Goal: Navigation & Orientation: Find specific page/section

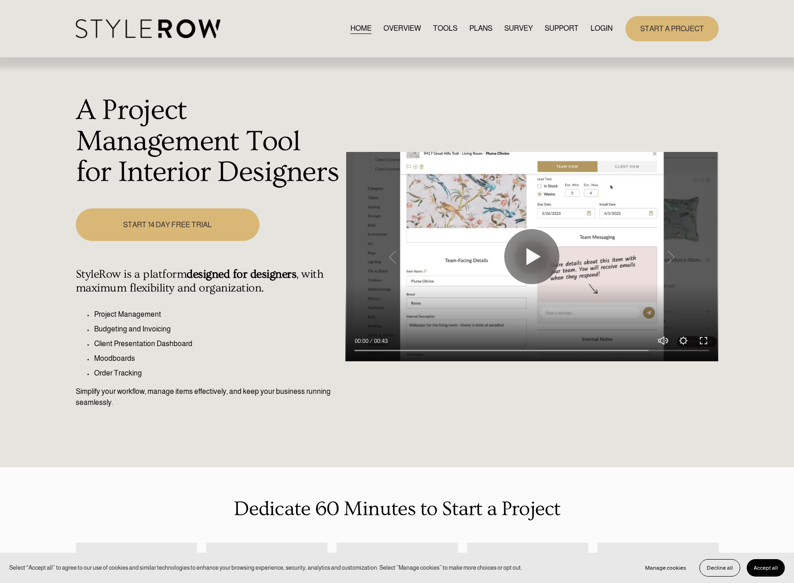
click at [595, 26] on link "LOGIN" at bounding box center [602, 29] width 22 height 12
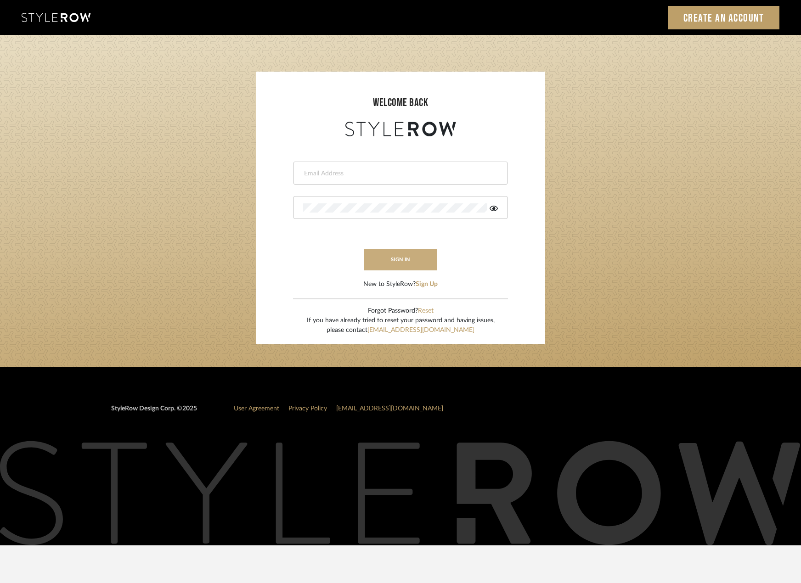
type input "madeleine@studiodb.com"
click at [401, 257] on button "sign in" at bounding box center [400, 260] width 73 height 22
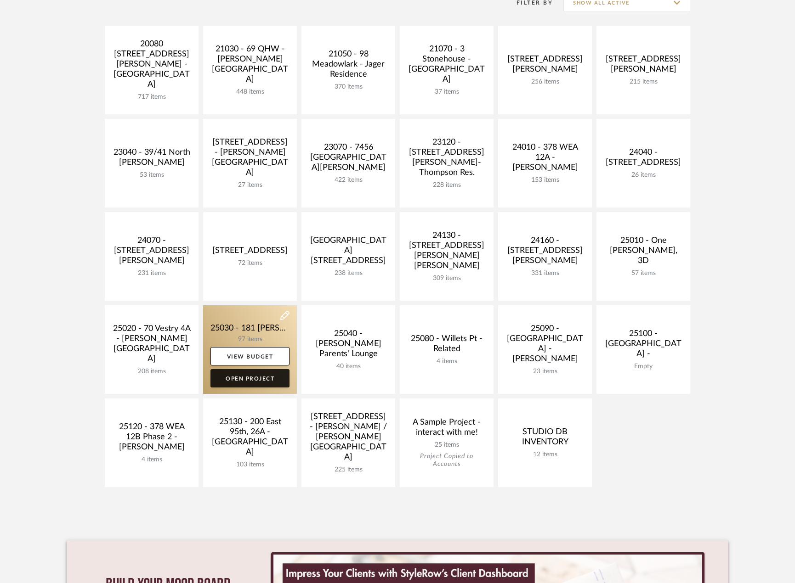
scroll to position [230, 0]
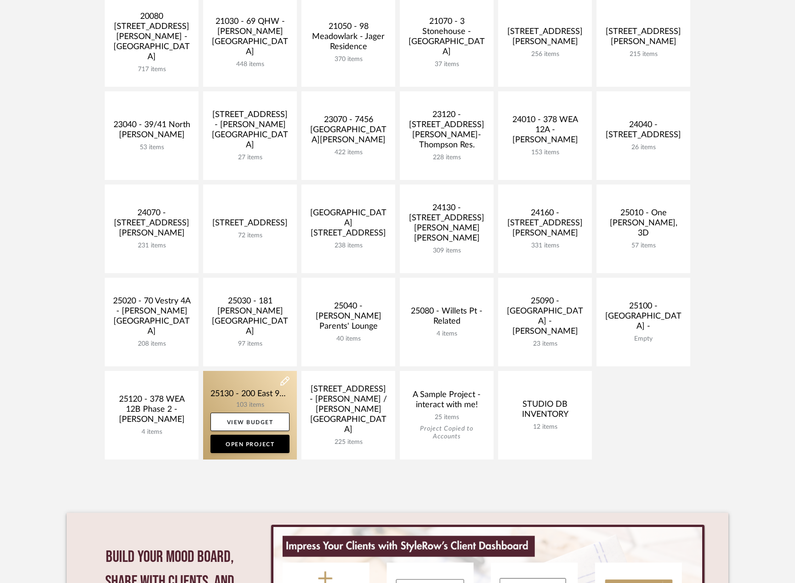
click at [254, 389] on link at bounding box center [250, 415] width 94 height 89
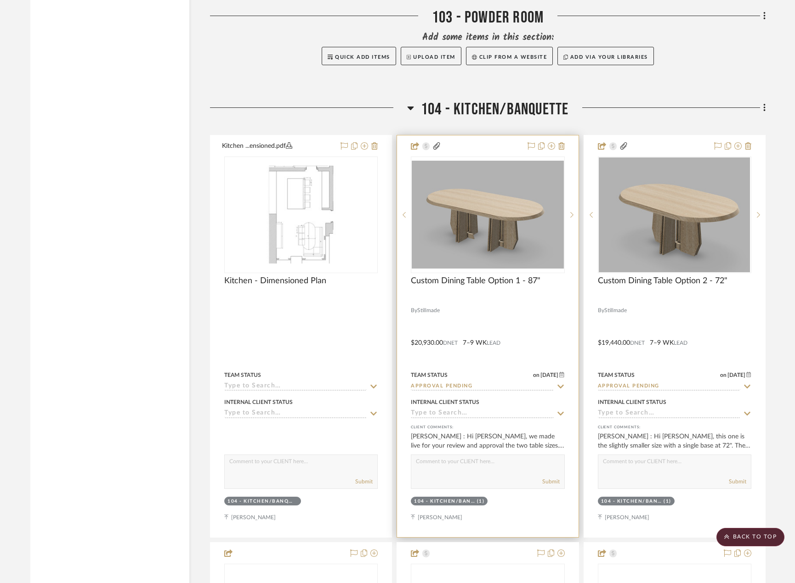
scroll to position [4547, 0]
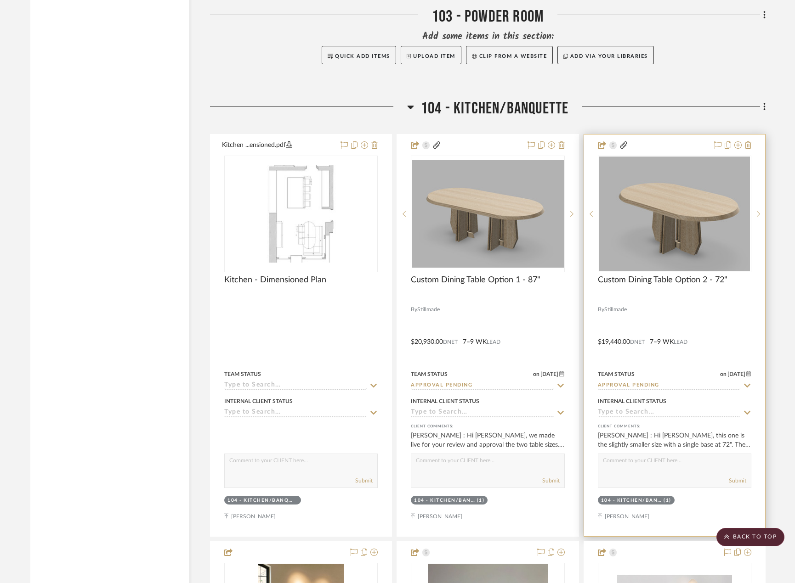
click at [640, 320] on div at bounding box center [674, 336] width 181 height 402
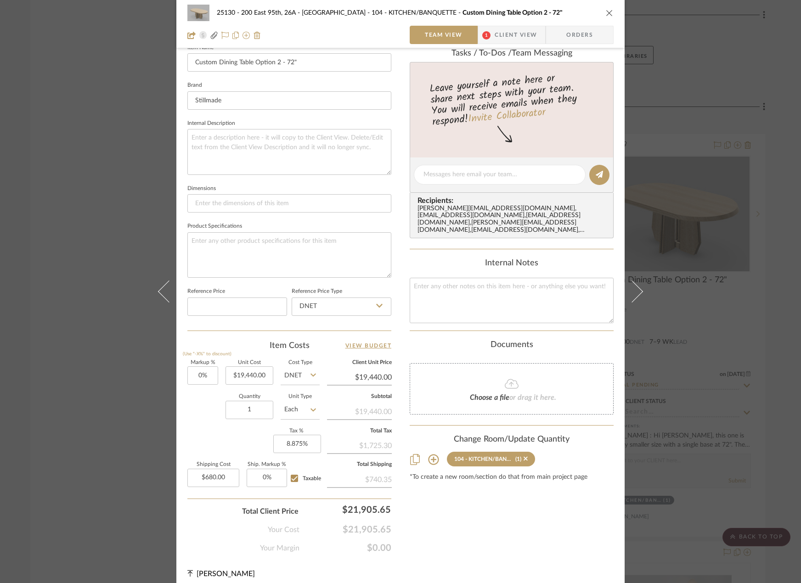
scroll to position [270, 0]
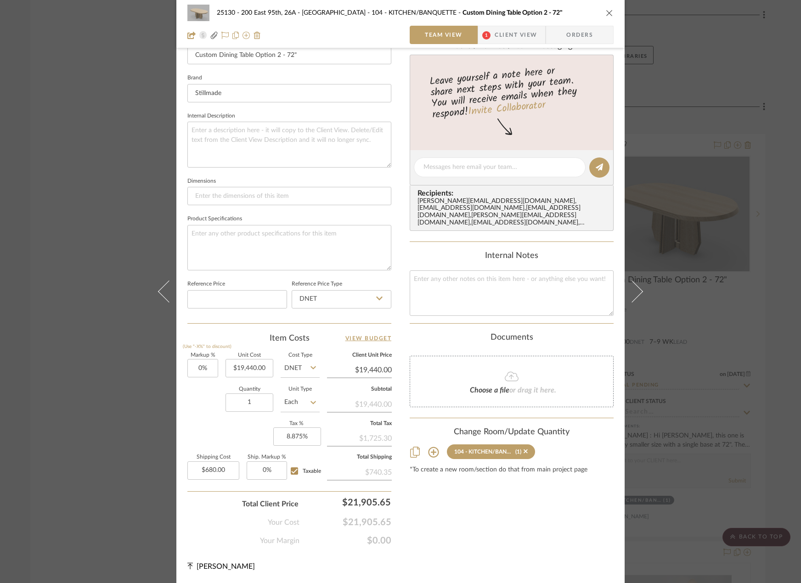
click at [114, 171] on div "25130 - 200 East 95th, 26A - Kosheleva 104 - KITCHEN/BANQUETTE Custom Dining Ta…" at bounding box center [400, 291] width 801 height 583
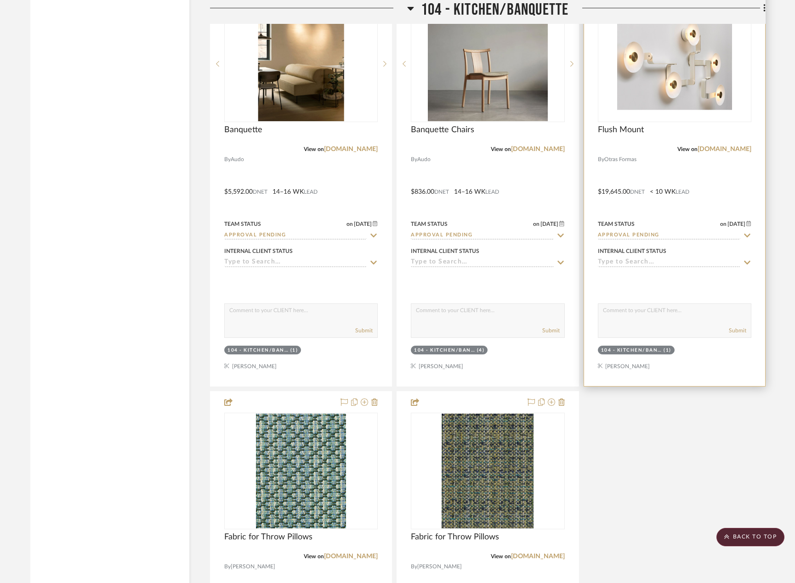
scroll to position [5052, 0]
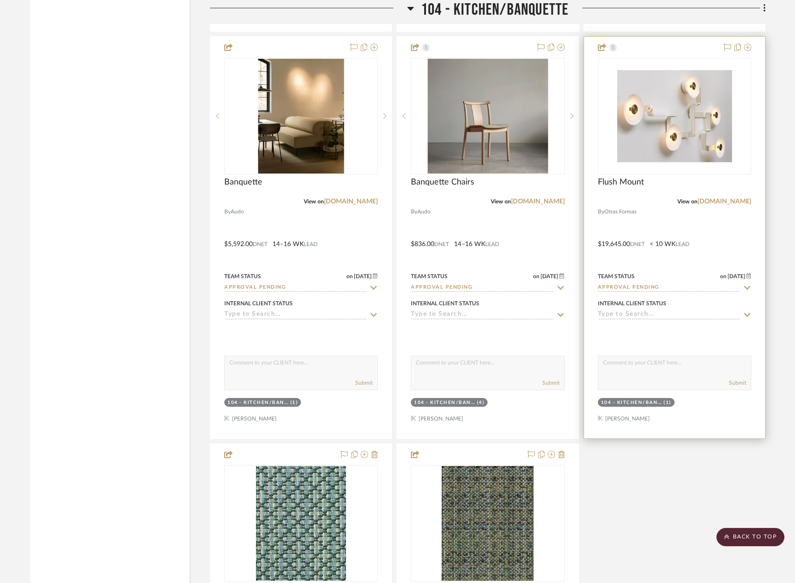
click at [740, 198] on div "View on otrasformas.co" at bounding box center [674, 202] width 153 height 8
click at [737, 202] on link "otrasformas.co" at bounding box center [724, 201] width 54 height 6
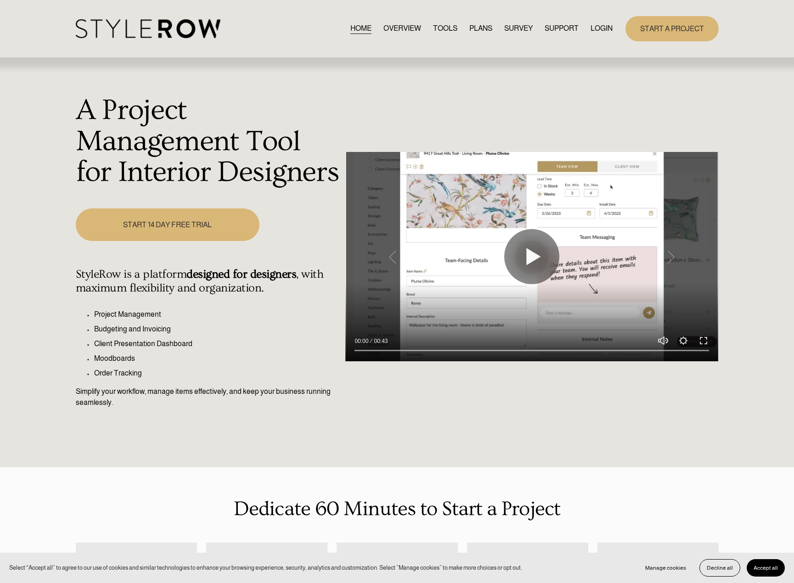
click at [601, 30] on link "LOGIN" at bounding box center [602, 29] width 22 height 12
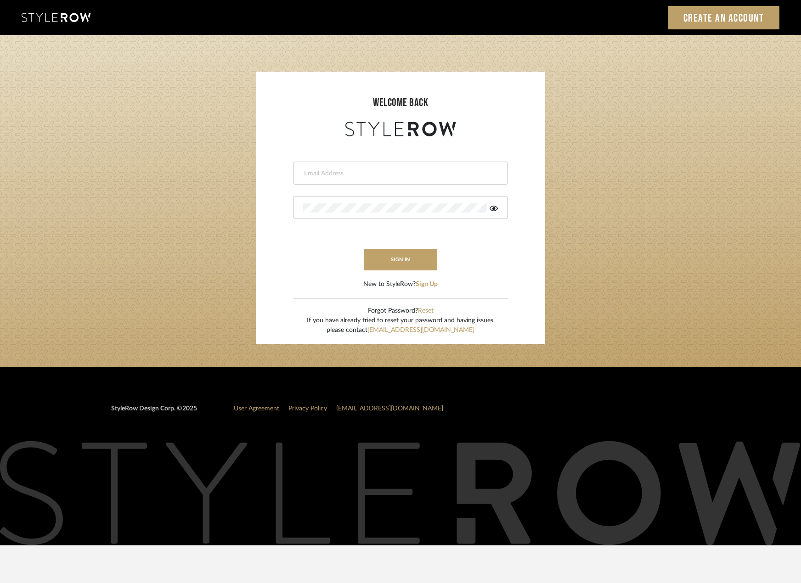
type input "[PERSON_NAME][EMAIL_ADDRESS][DOMAIN_NAME]"
drag, startPoint x: 362, startPoint y: 279, endPoint x: 372, endPoint y: 265, distance: 17.6
click at [363, 279] on form "madeleine@studiodb.com sign in New to StyleRow? Sign Up" at bounding box center [400, 214] width 271 height 151
click at [376, 257] on button "sign in" at bounding box center [400, 260] width 73 height 22
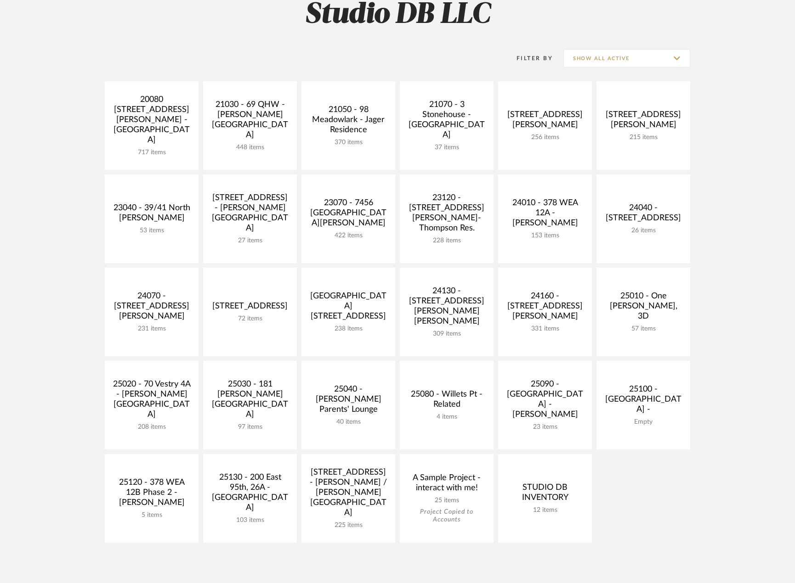
scroll to position [276, 0]
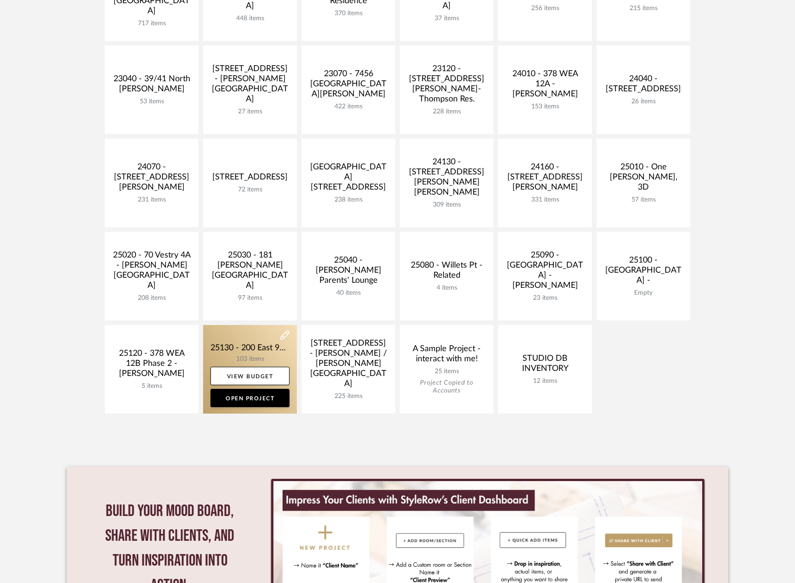
click at [220, 344] on link at bounding box center [250, 369] width 94 height 89
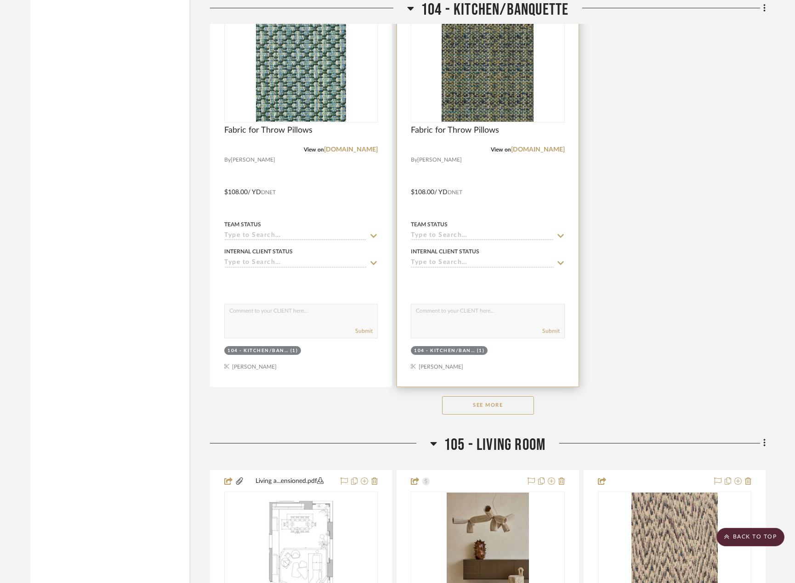
scroll to position [5466, 0]
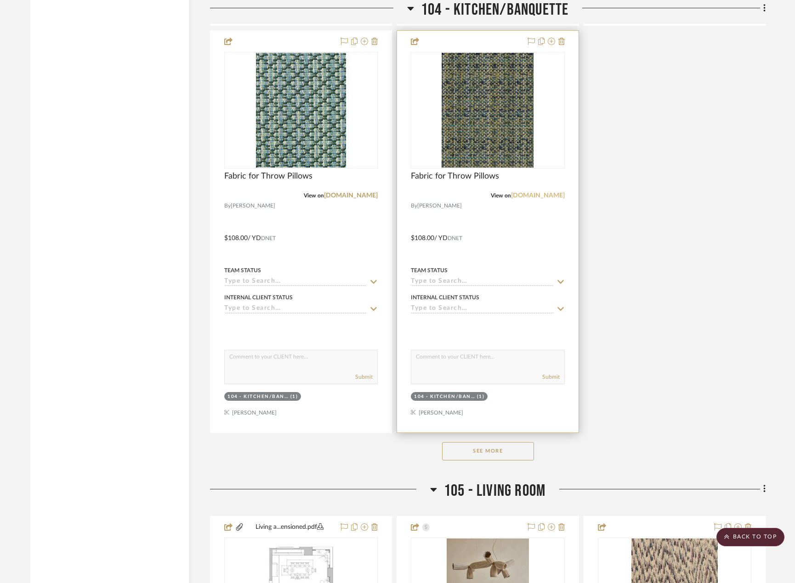
click at [529, 197] on link "rebeccaatwood.com" at bounding box center [538, 195] width 54 height 6
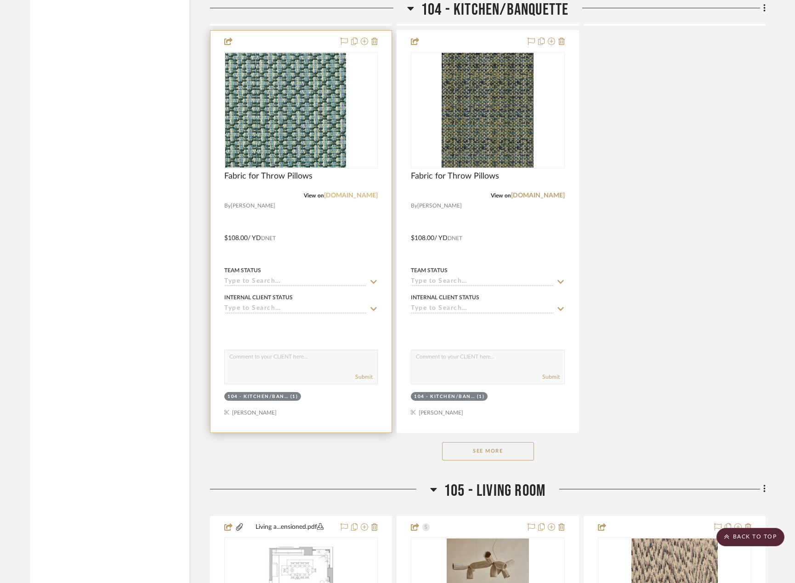
click at [344, 196] on link "rebeccaatwood.com" at bounding box center [351, 195] width 54 height 6
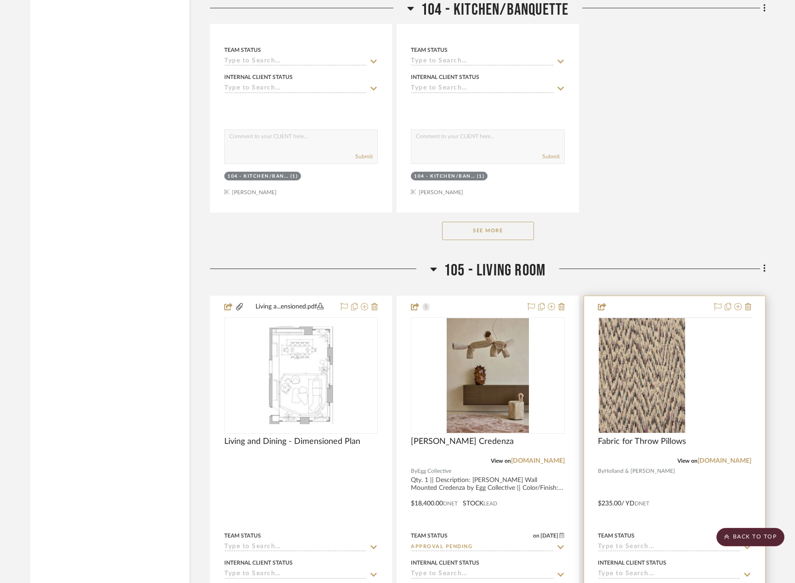
scroll to position [5695, 0]
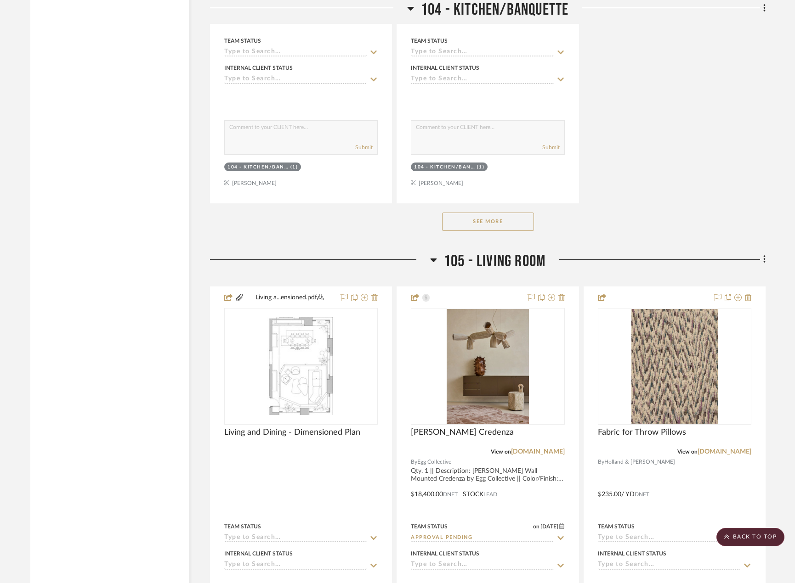
click at [522, 222] on button "See More" at bounding box center [488, 222] width 92 height 18
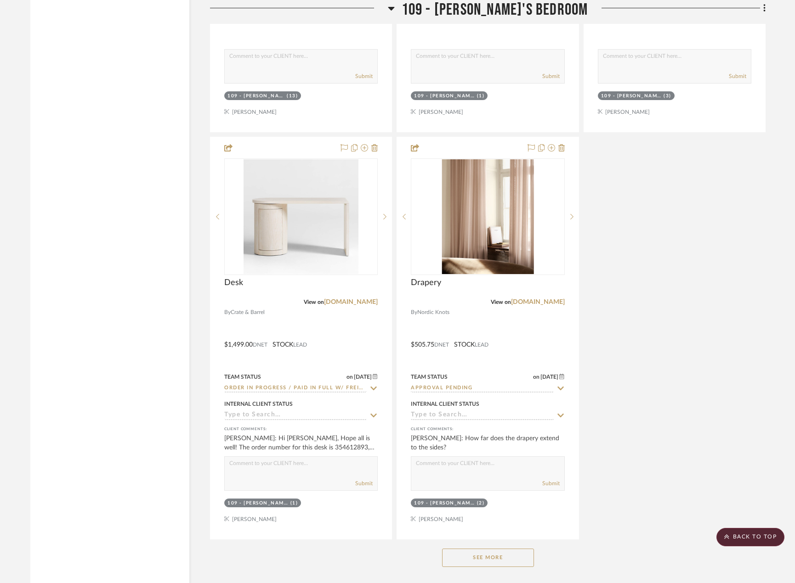
scroll to position [9875, 0]
